Goal: Find specific page/section: Find specific page/section

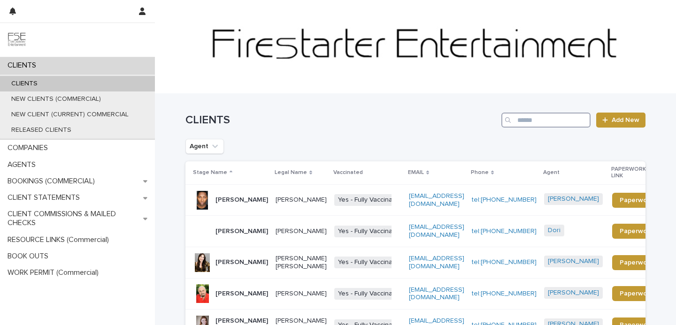
click at [558, 119] on input "Search" at bounding box center [546, 120] width 89 height 15
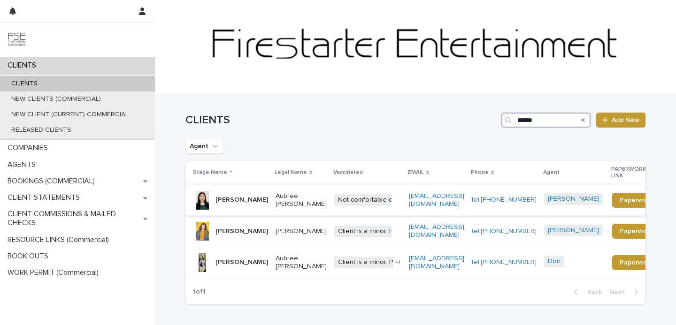
type input "******"
click at [235, 200] on p "Aubree Facio" at bounding box center [242, 200] width 53 height 8
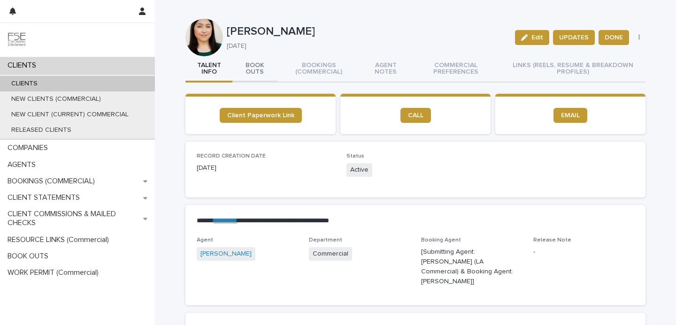
click at [253, 68] on button "BOOK OUTS" at bounding box center [254, 69] width 45 height 26
